Goal: Task Accomplishment & Management: Manage account settings

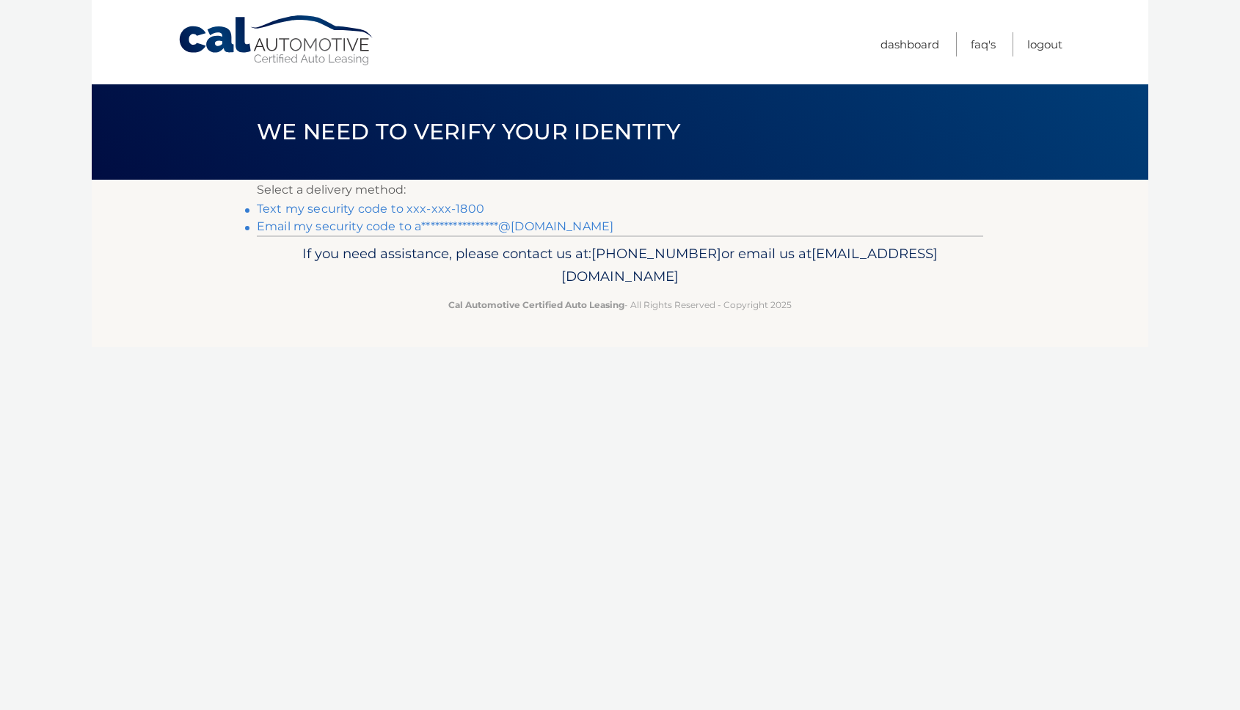
click at [430, 199] on p "Select a delivery method:" at bounding box center [620, 190] width 726 height 21
click at [425, 205] on link "Text my security code to xxx-xxx-1800" at bounding box center [370, 209] width 227 height 14
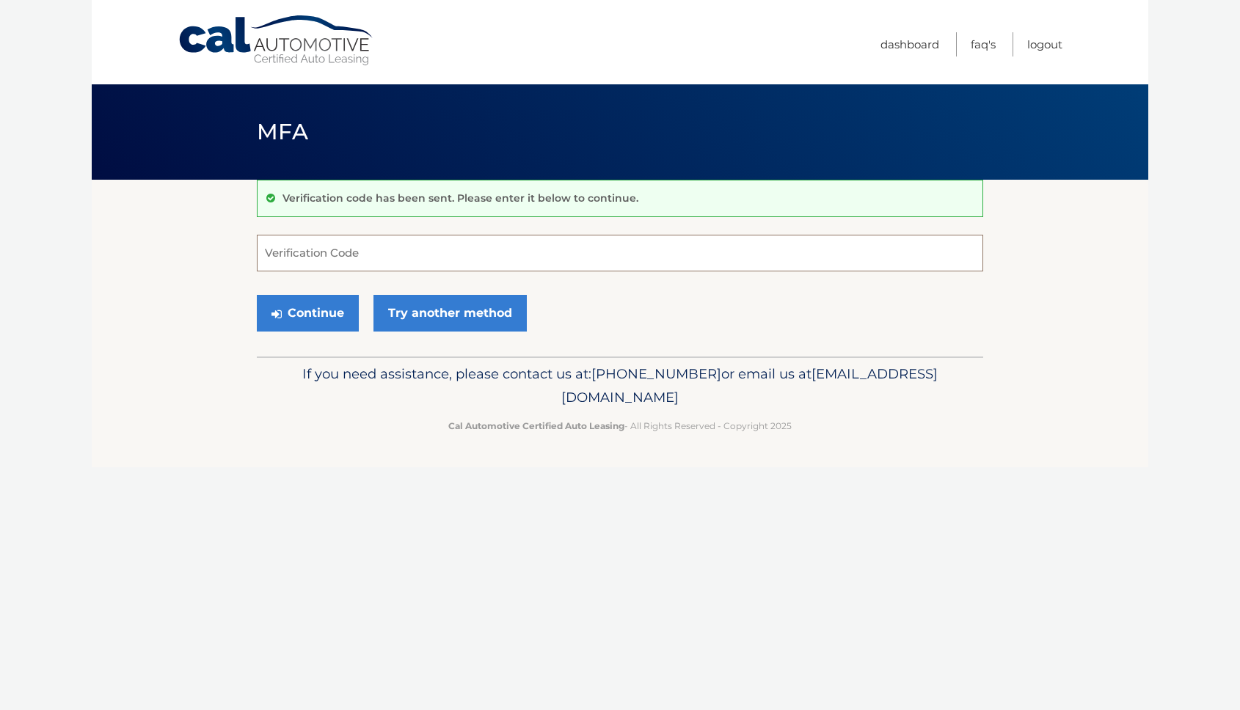
click at [422, 235] on input "Verification Code" at bounding box center [620, 253] width 726 height 37
type input "896925"
click at [257, 295] on button "Continue" at bounding box center [308, 313] width 102 height 37
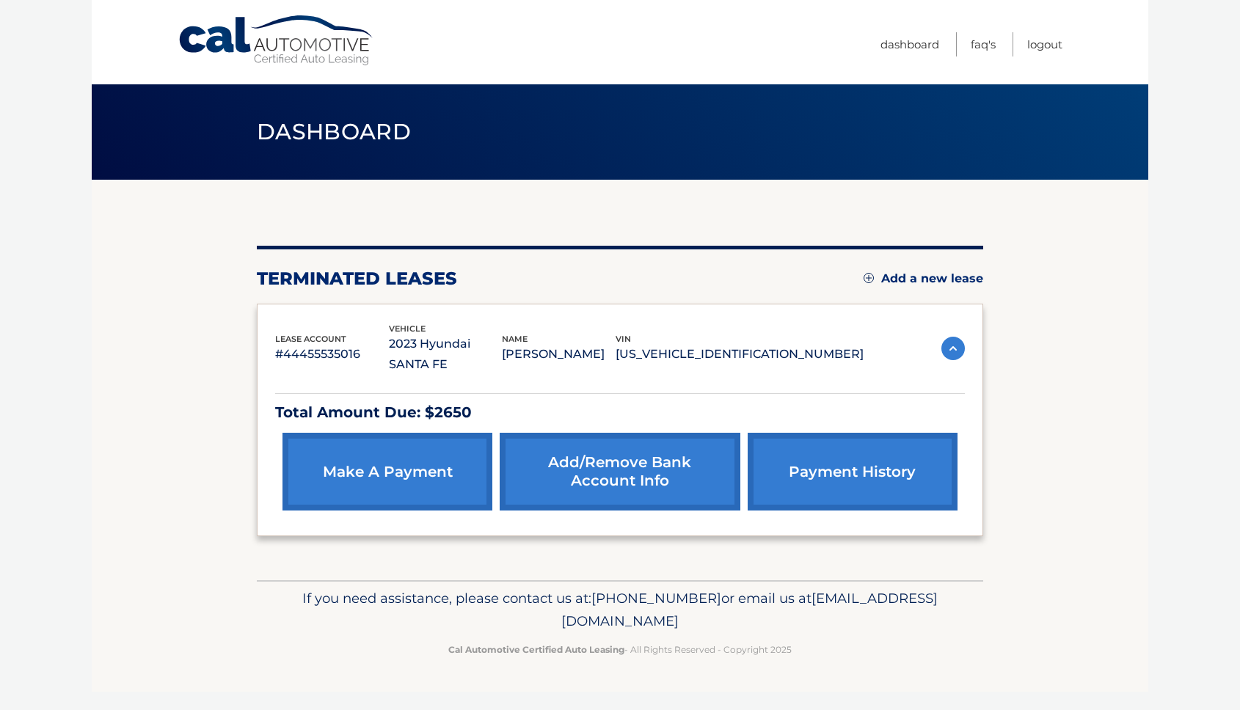
click at [951, 337] on img at bounding box center [952, 348] width 23 height 23
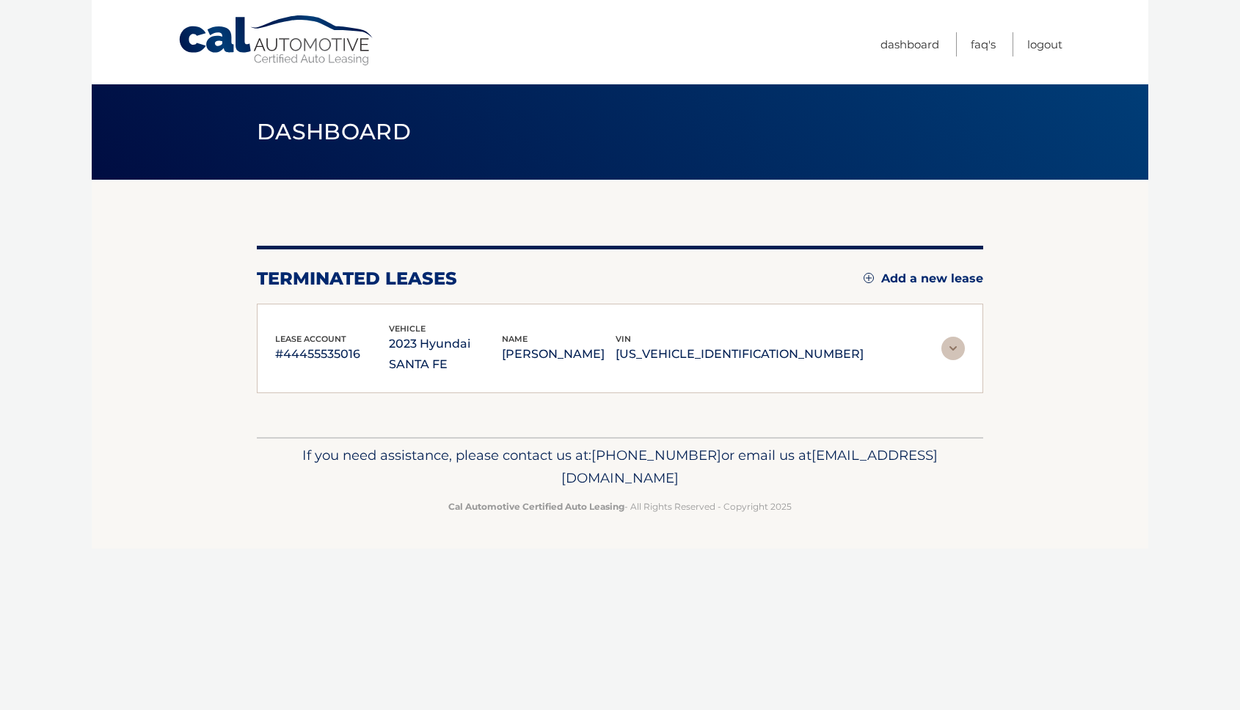
click at [951, 337] on img at bounding box center [952, 348] width 23 height 23
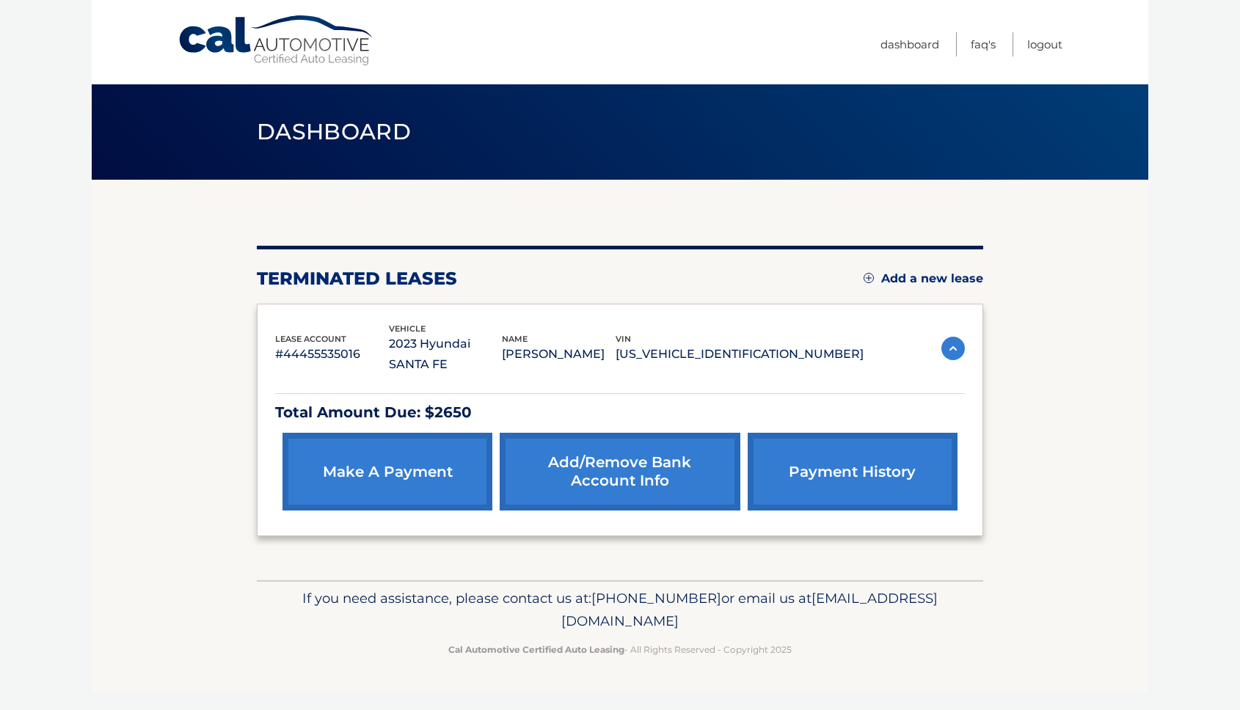
click at [365, 400] on p "Total Amount Due: $2650" at bounding box center [620, 413] width 690 height 26
click at [464, 400] on p "Total Amount Due: $2650" at bounding box center [620, 413] width 690 height 26
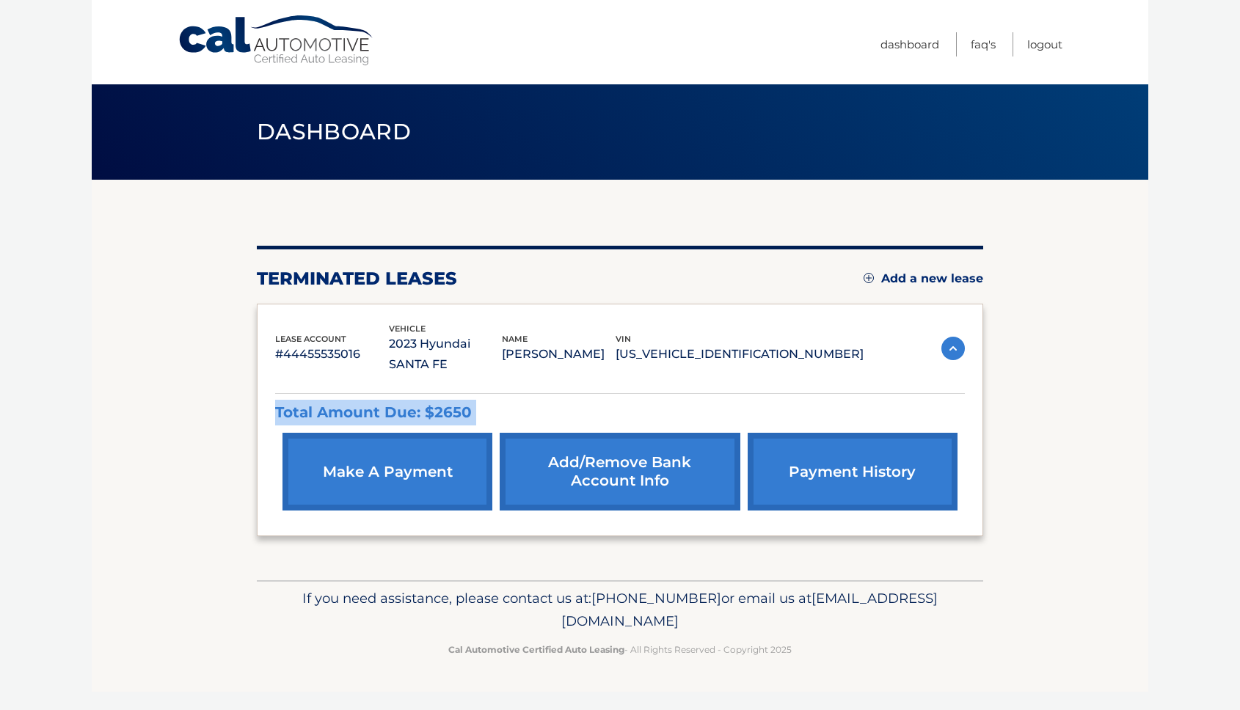
click at [464, 400] on p "Total Amount Due: $2650" at bounding box center [620, 413] width 690 height 26
click at [964, 314] on div "lease account #44455535016 vehicle 2023 Hyundai SANTA FE name ALEKSEY TROFIMOV …" at bounding box center [620, 420] width 726 height 233
click at [948, 345] on img at bounding box center [952, 348] width 23 height 23
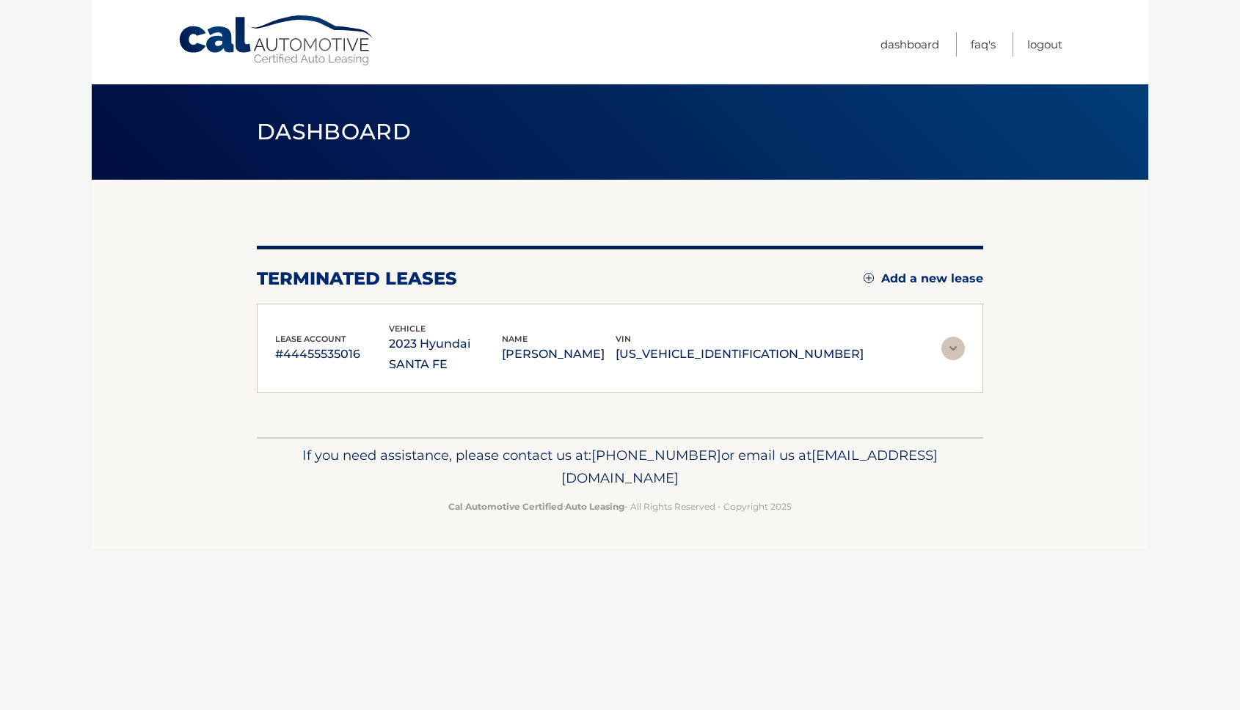
click at [948, 345] on img at bounding box center [952, 348] width 23 height 23
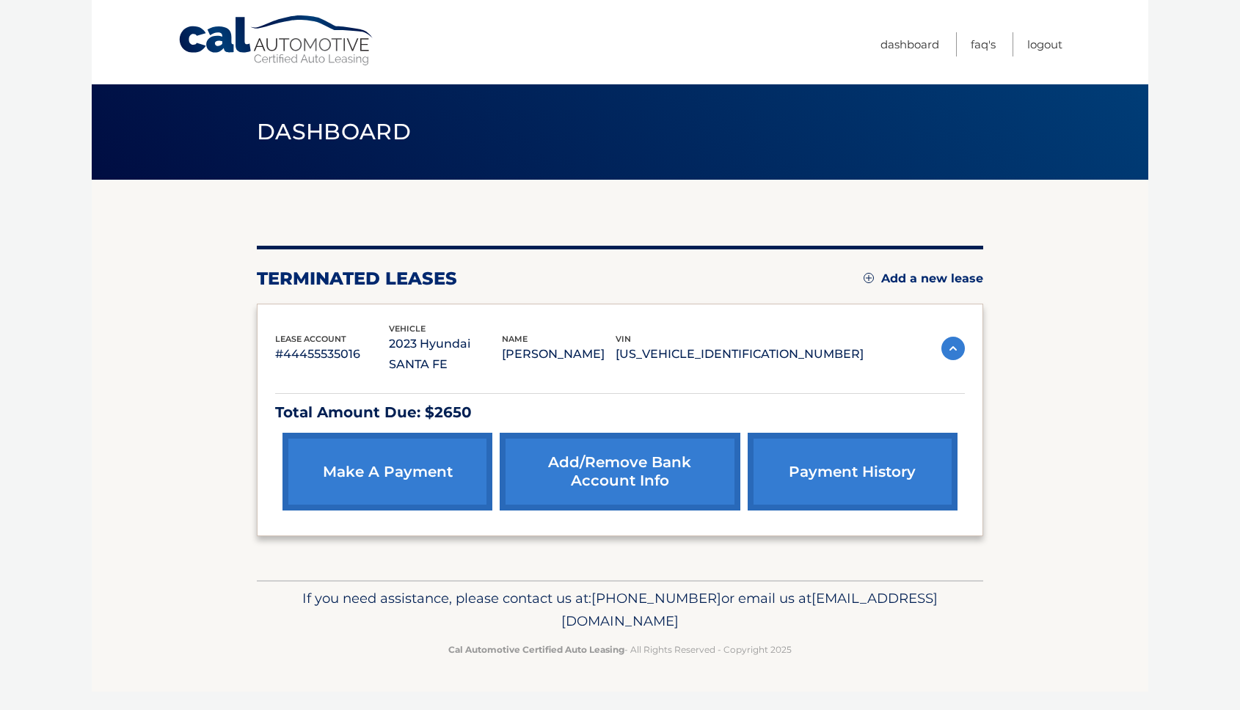
click at [675, 477] on link "Add/Remove bank account info" at bounding box center [620, 472] width 240 height 78
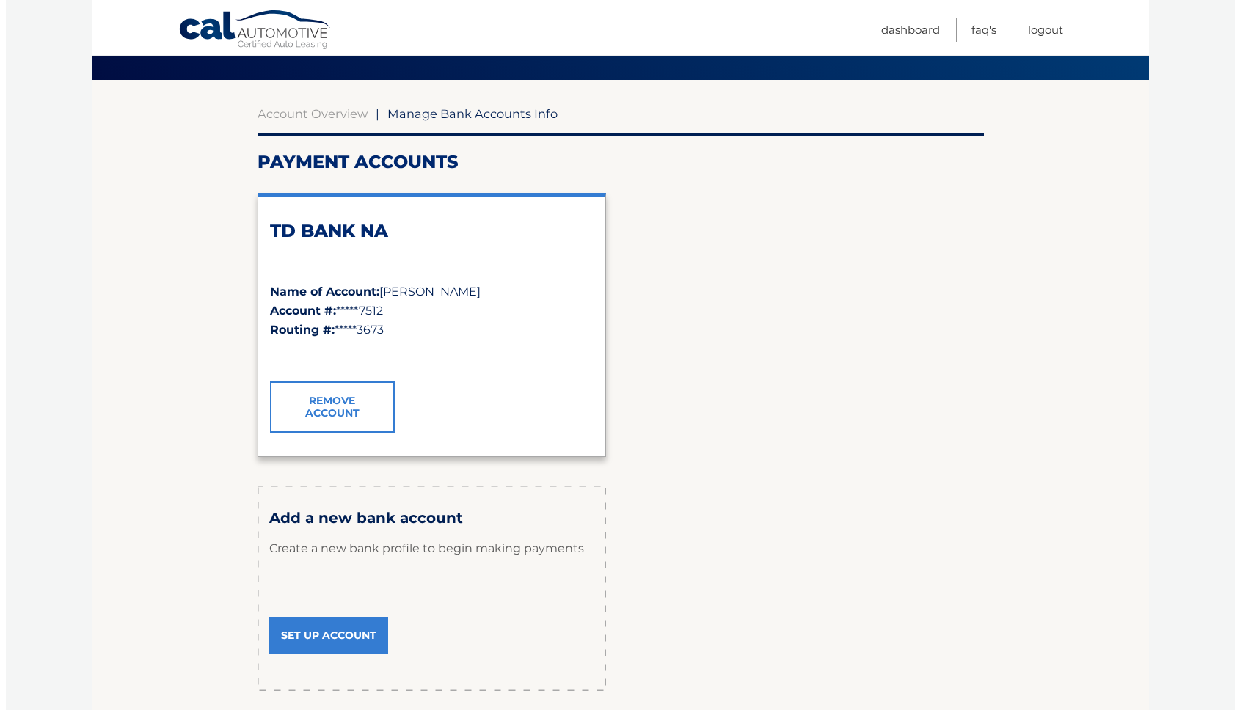
scroll to position [95, 0]
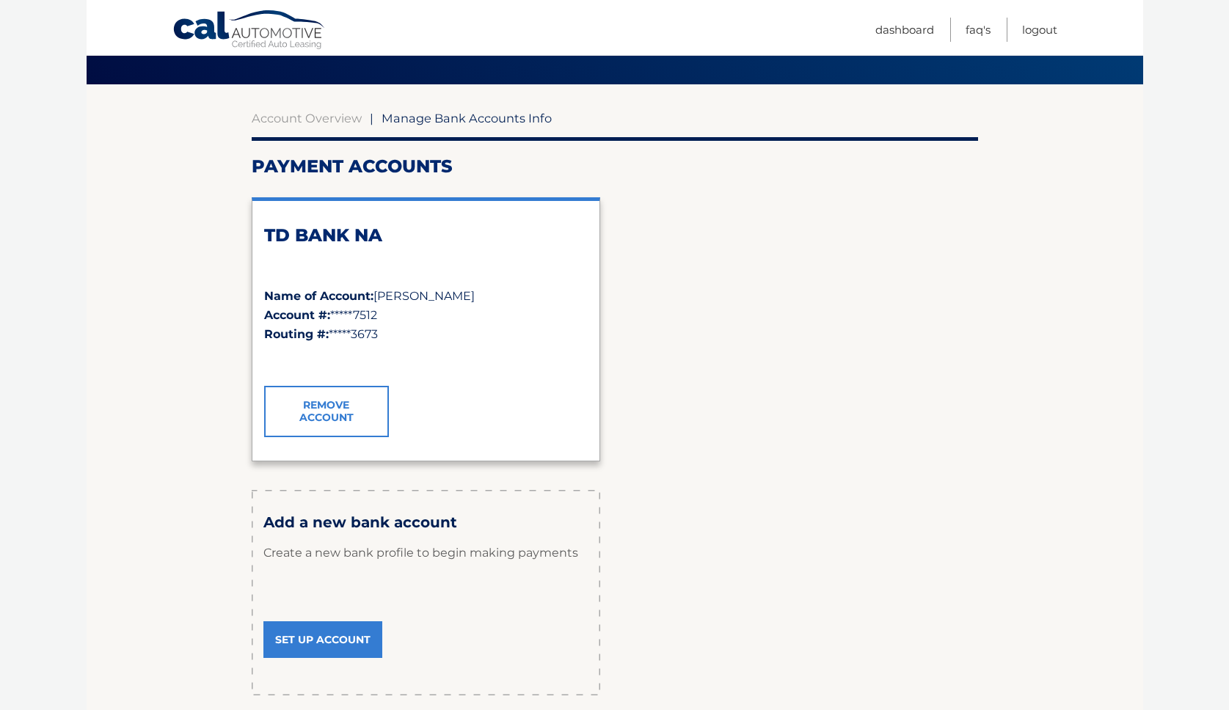
click at [340, 419] on link "Remove Account" at bounding box center [326, 411] width 125 height 51
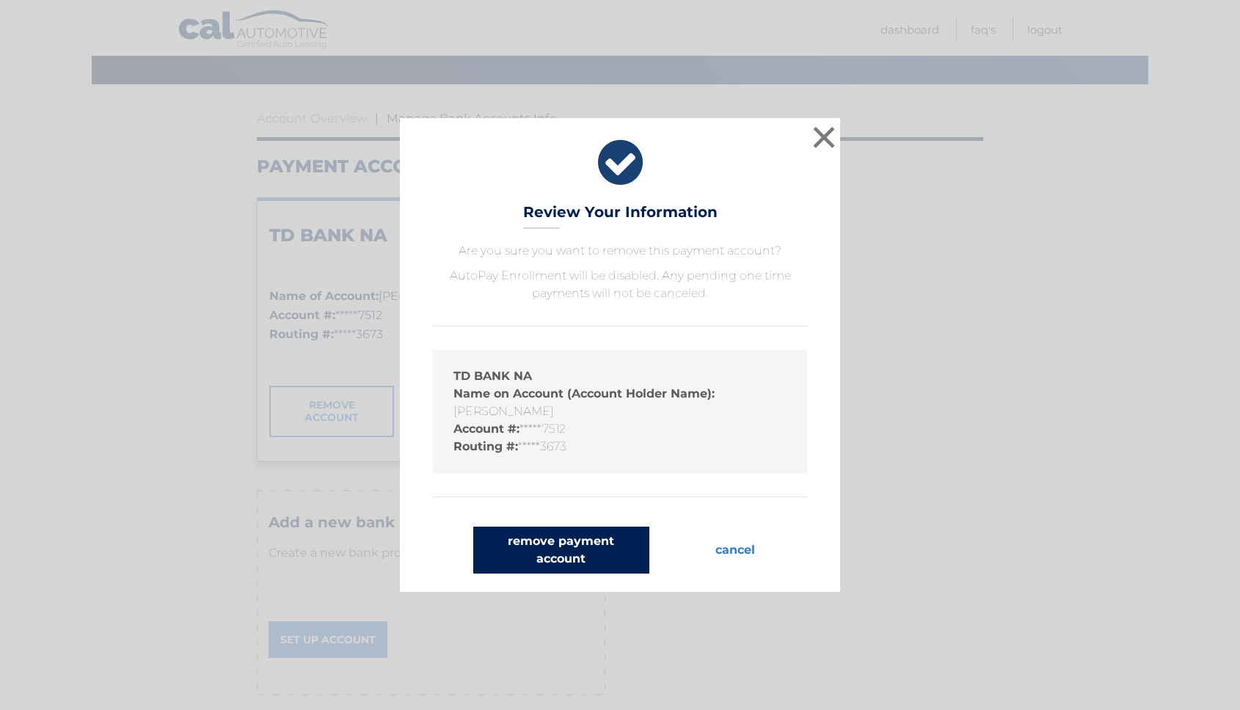
click at [557, 566] on button "remove payment account" at bounding box center [561, 550] width 176 height 47
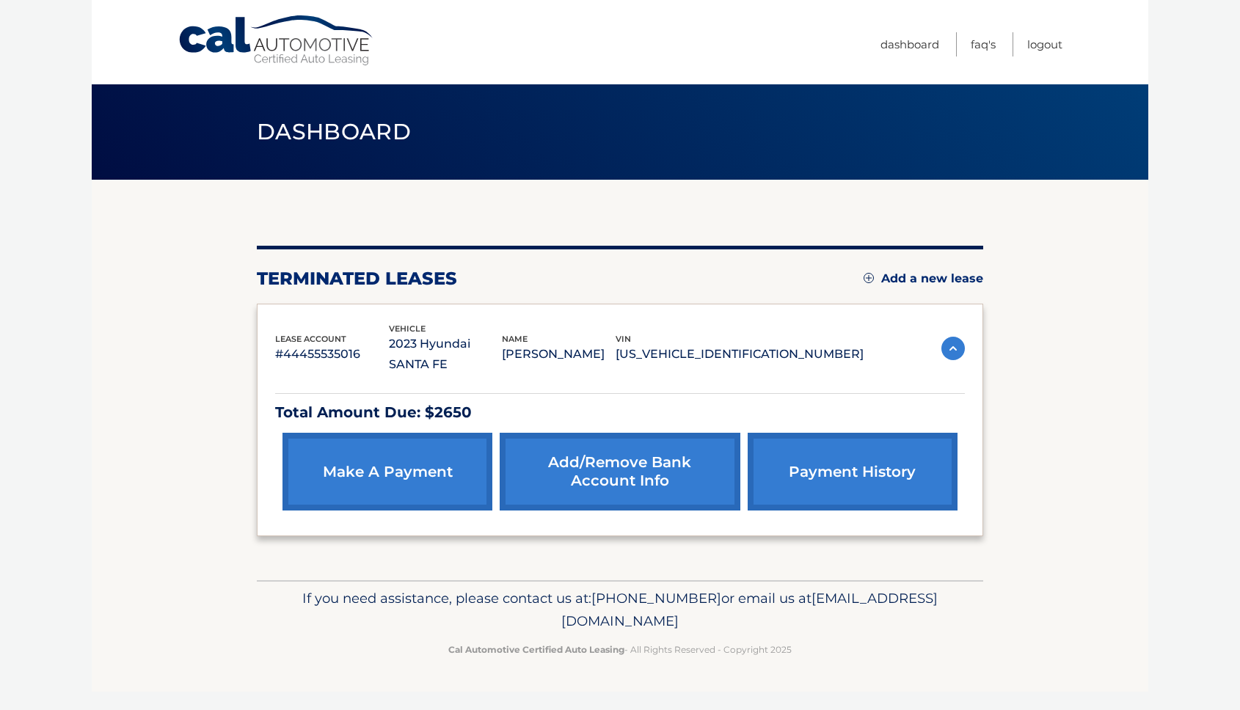
click at [310, 140] on span "Dashboard" at bounding box center [334, 131] width 154 height 27
